Goal: Information Seeking & Learning: Check status

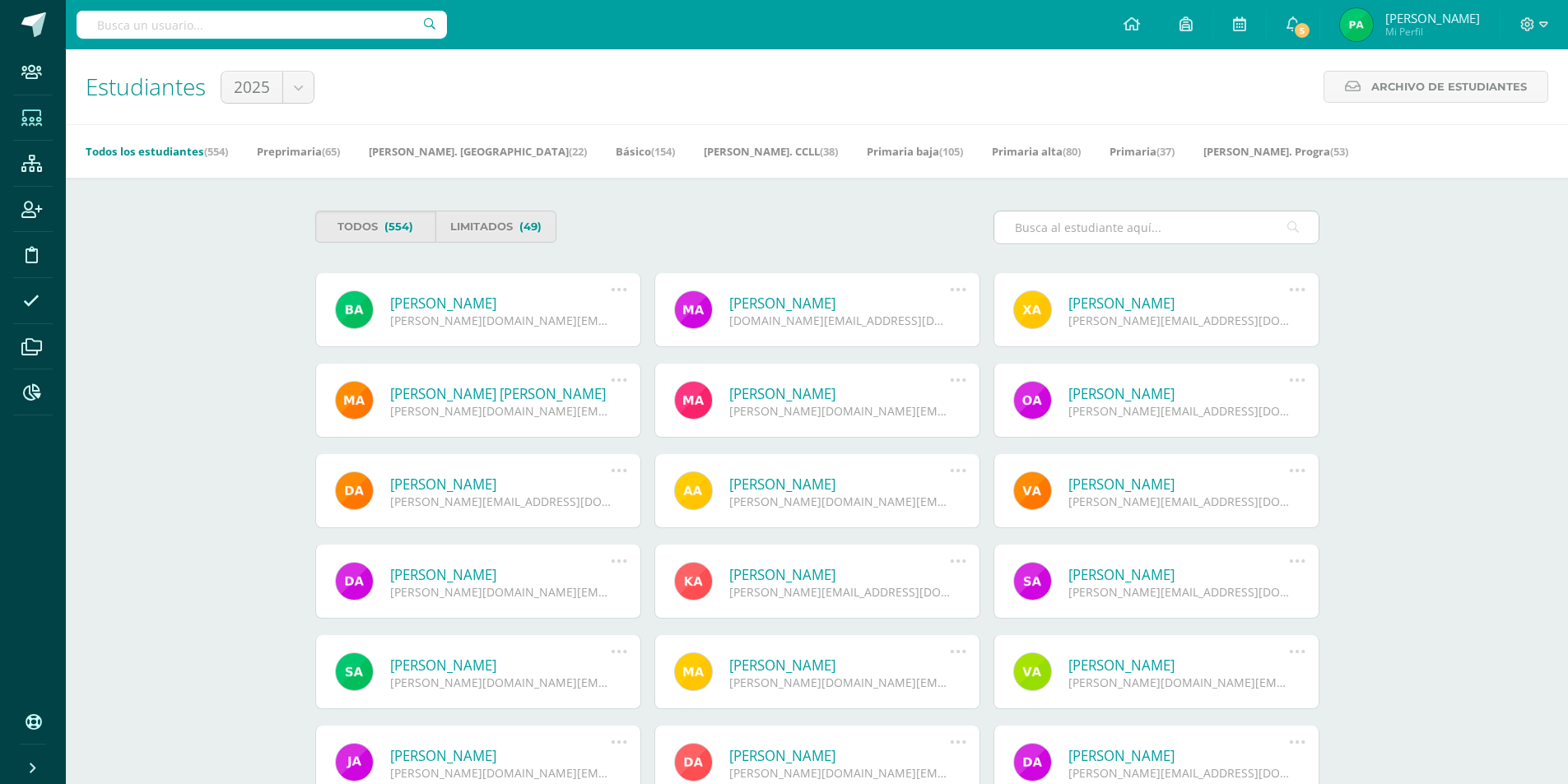
click at [1101, 220] on input "text" at bounding box center [1157, 227] width 324 height 32
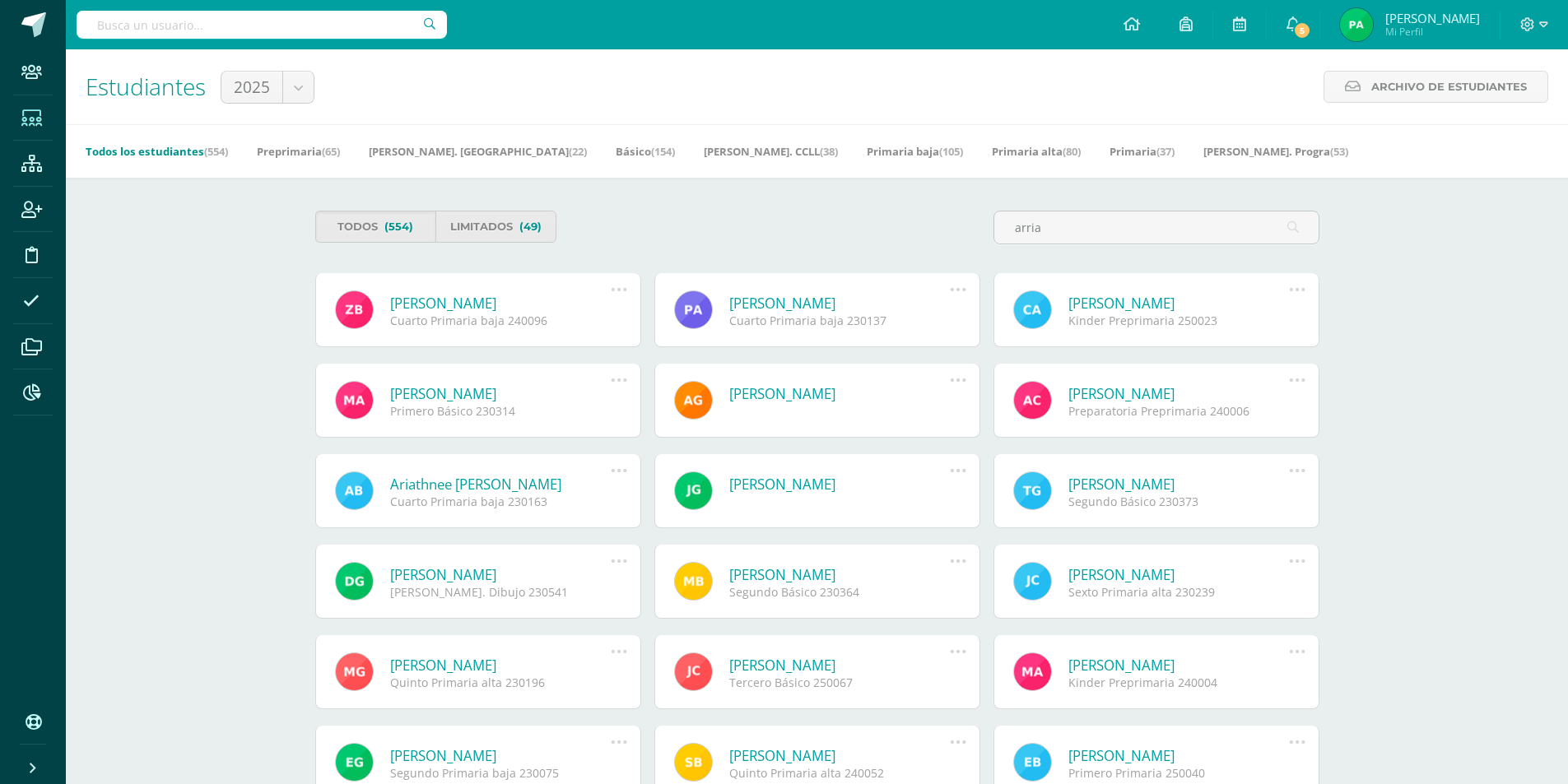
type input "arria"
click at [562, 393] on link "Marjorie Daniela Arriaga Duarte" at bounding box center [500, 394] width 221 height 19
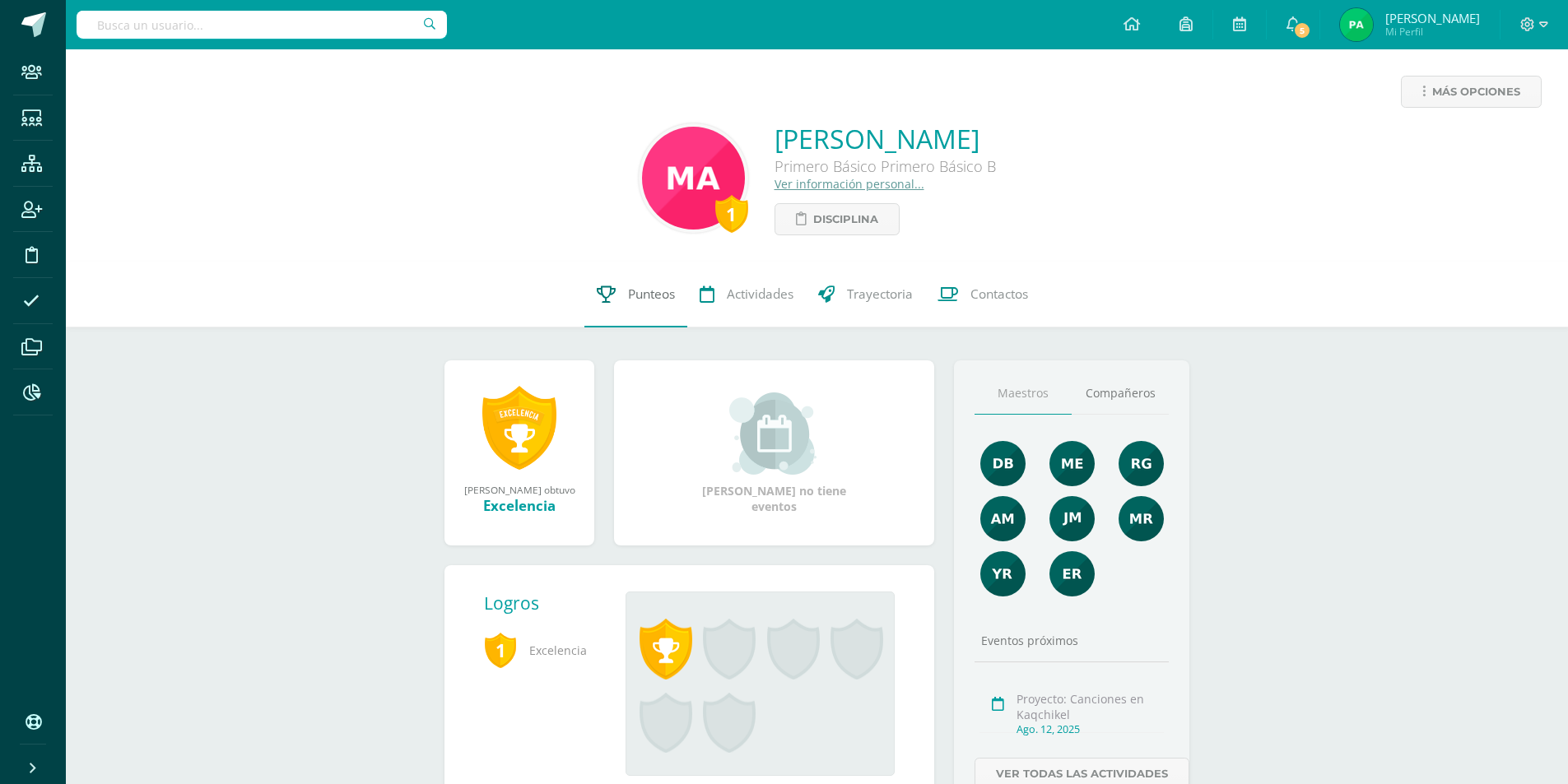
click at [618, 305] on link "Punteos" at bounding box center [635, 294] width 103 height 66
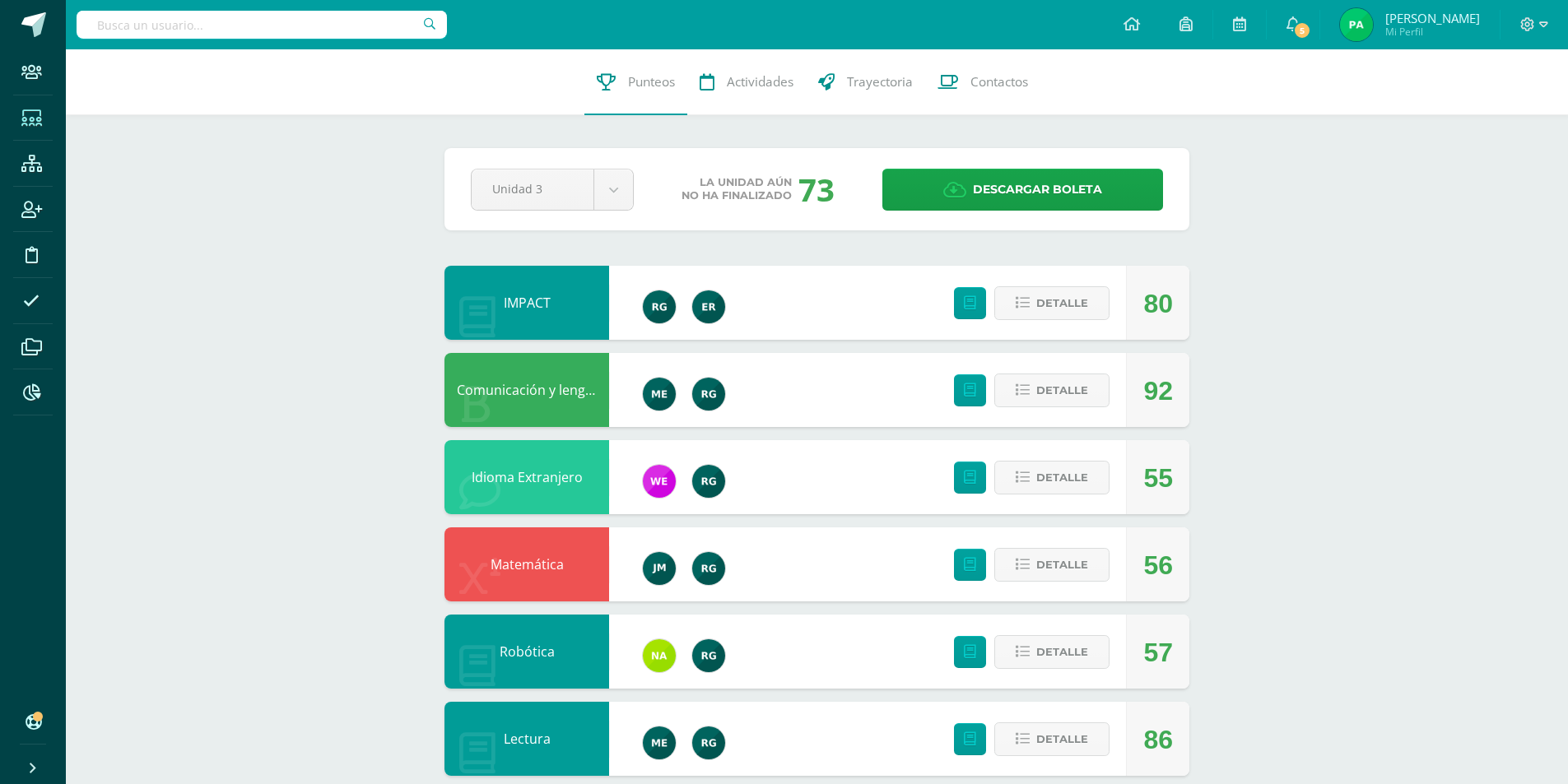
click at [41, 119] on icon at bounding box center [32, 119] width 20 height 17
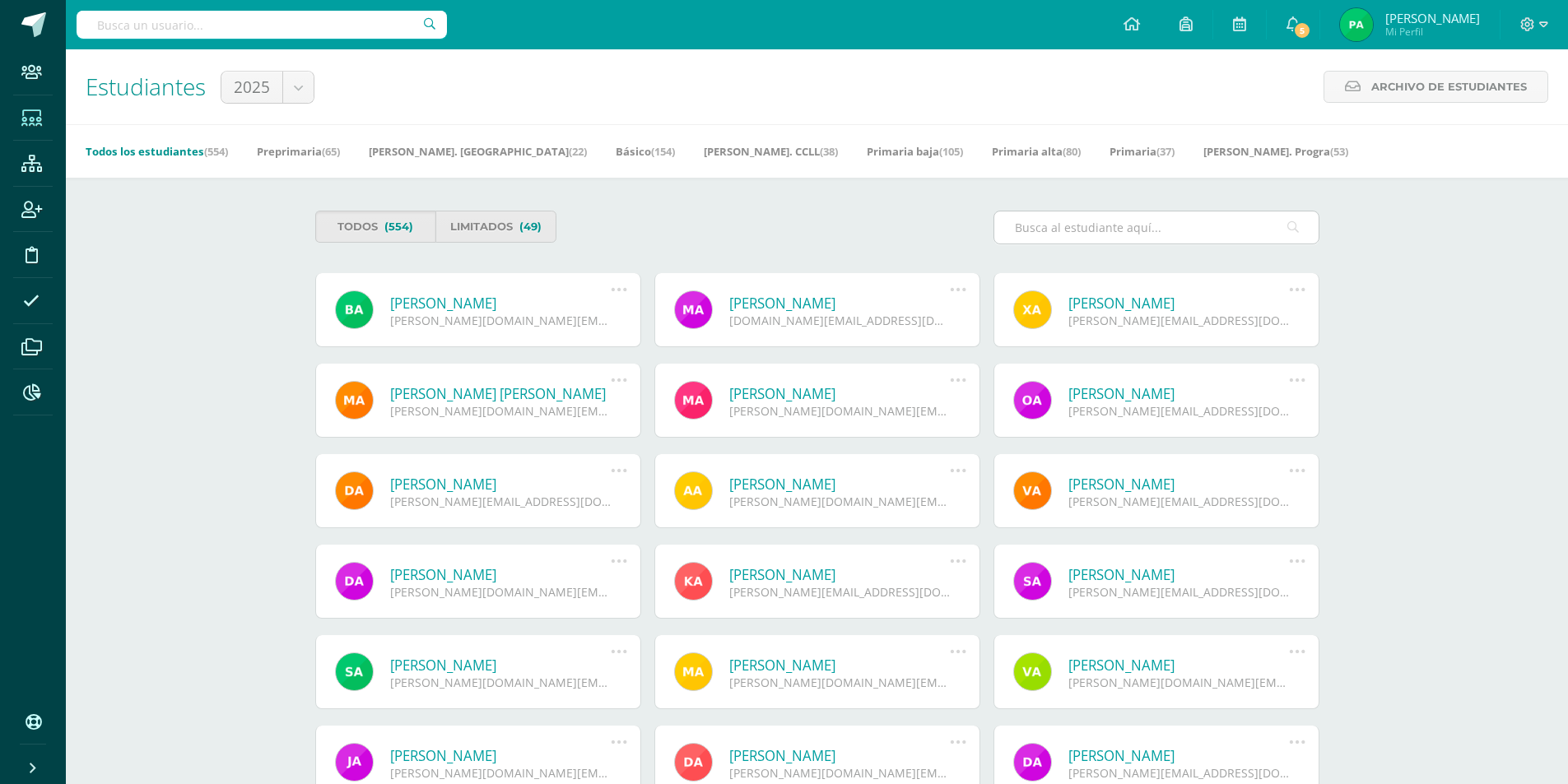
click at [1123, 219] on input "text" at bounding box center [1157, 227] width 324 height 32
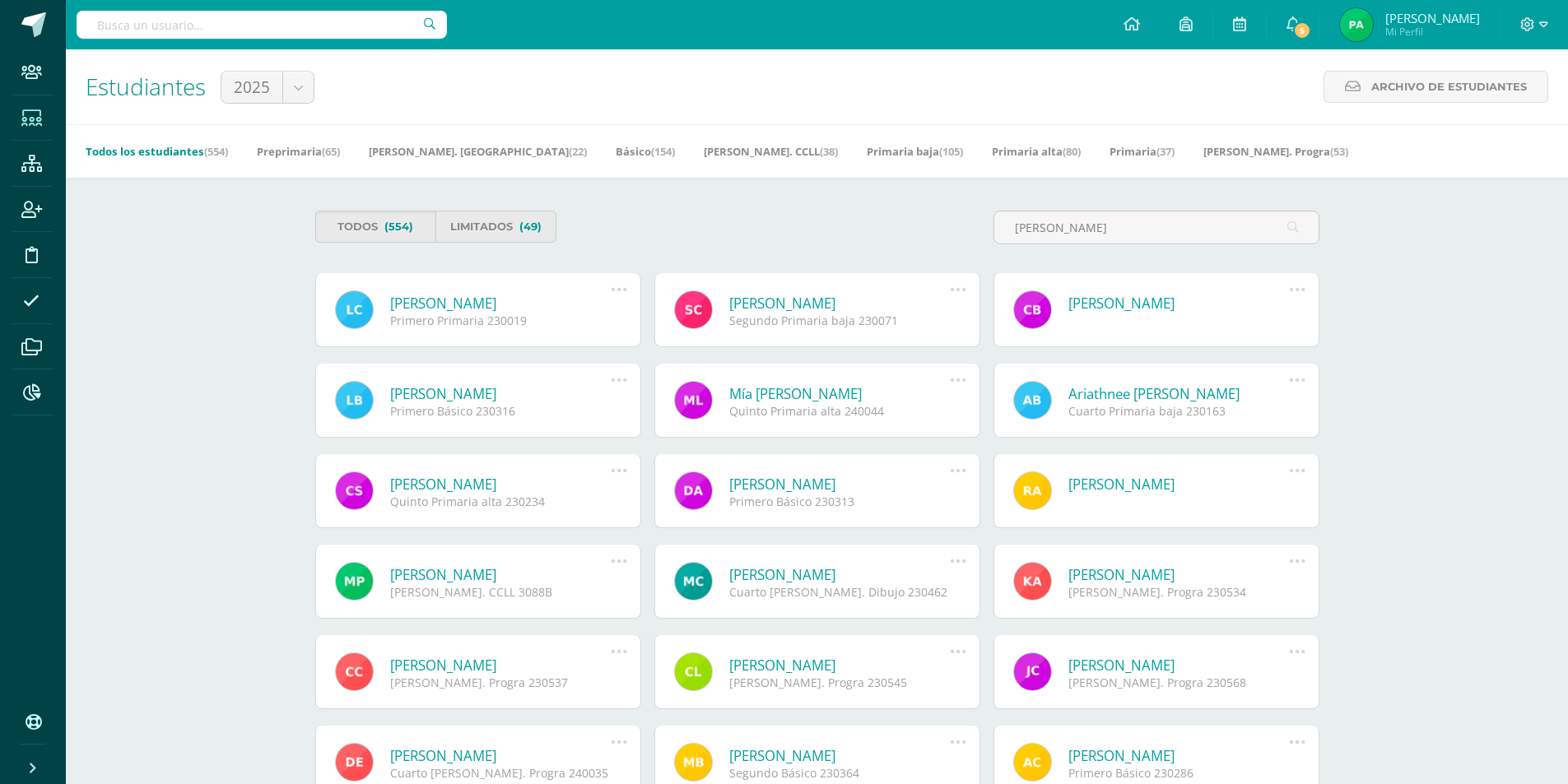
type input "cambara"
click at [846, 302] on link "Sofía Giselle Cámbara Duarte" at bounding box center [840, 303] width 221 height 19
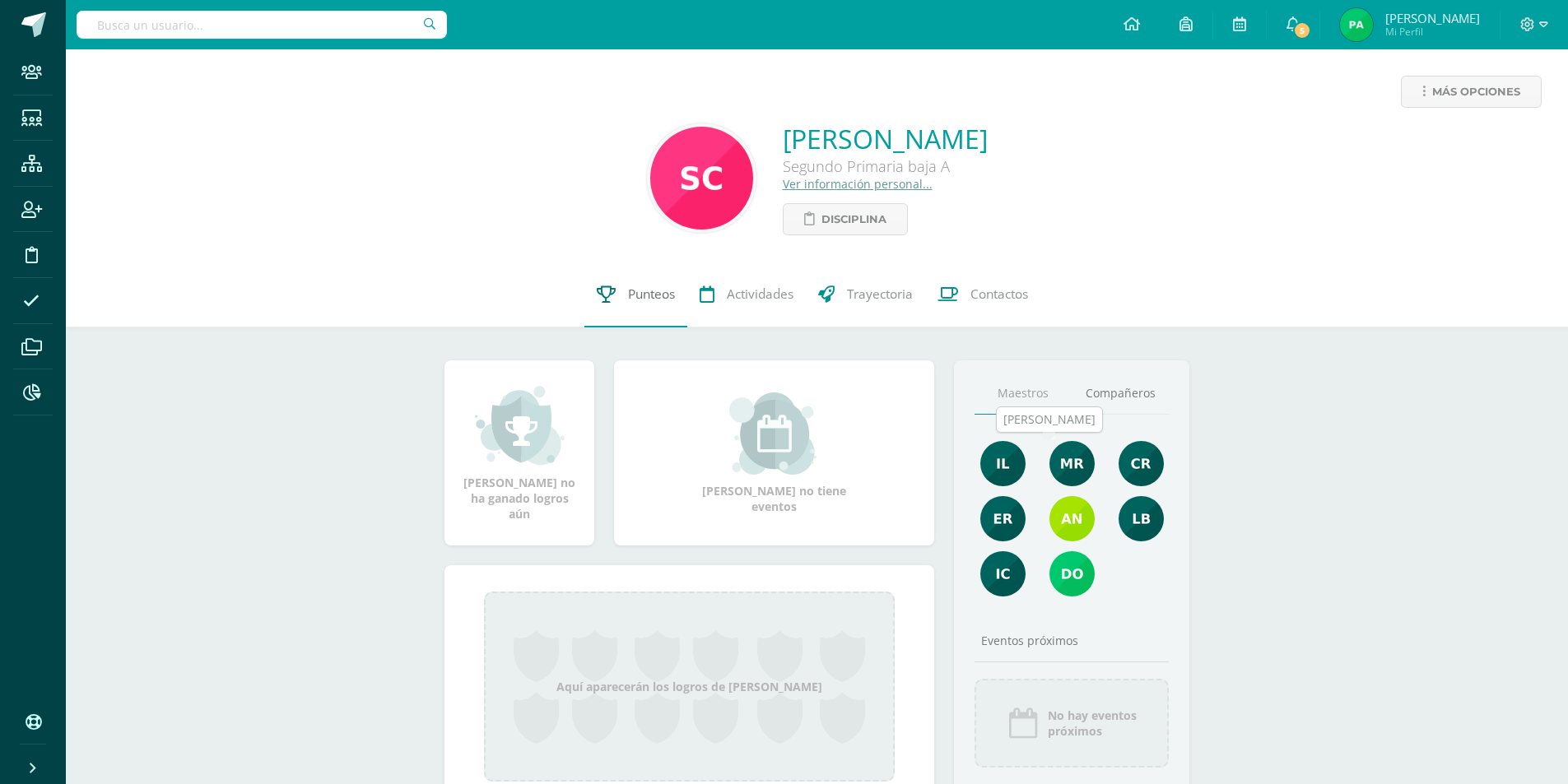
click at [658, 305] on link "Punteos" at bounding box center [635, 294] width 103 height 66
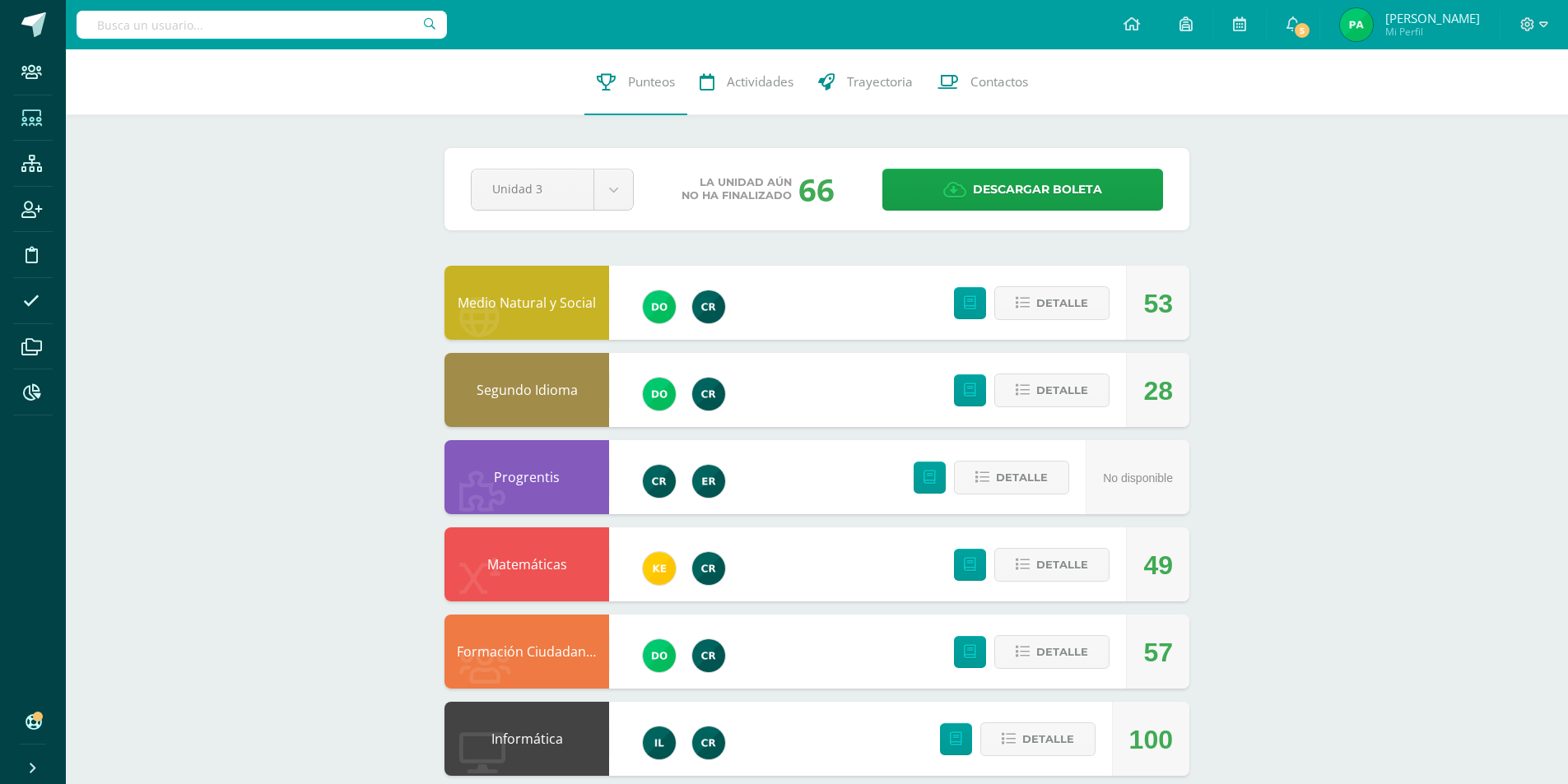
click at [26, 123] on icon at bounding box center [32, 119] width 20 height 17
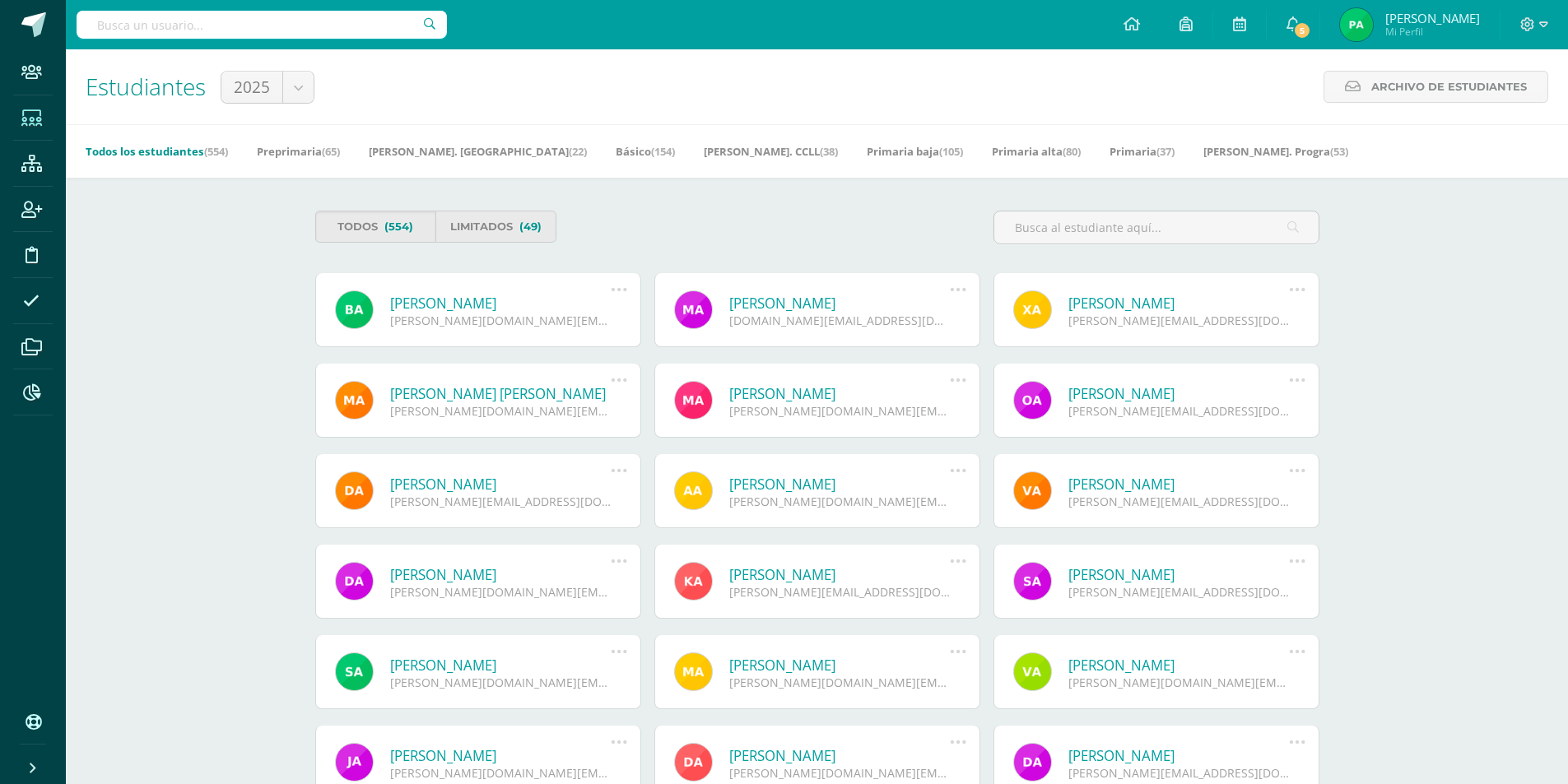
click at [993, 104] on div "Estudiantes 2025 2025 Archivo de Estudiantes Archivo de Estudiantes Acá podrás …" at bounding box center [816, 86] width 1502 height 75
